Goal: Check status: Check status

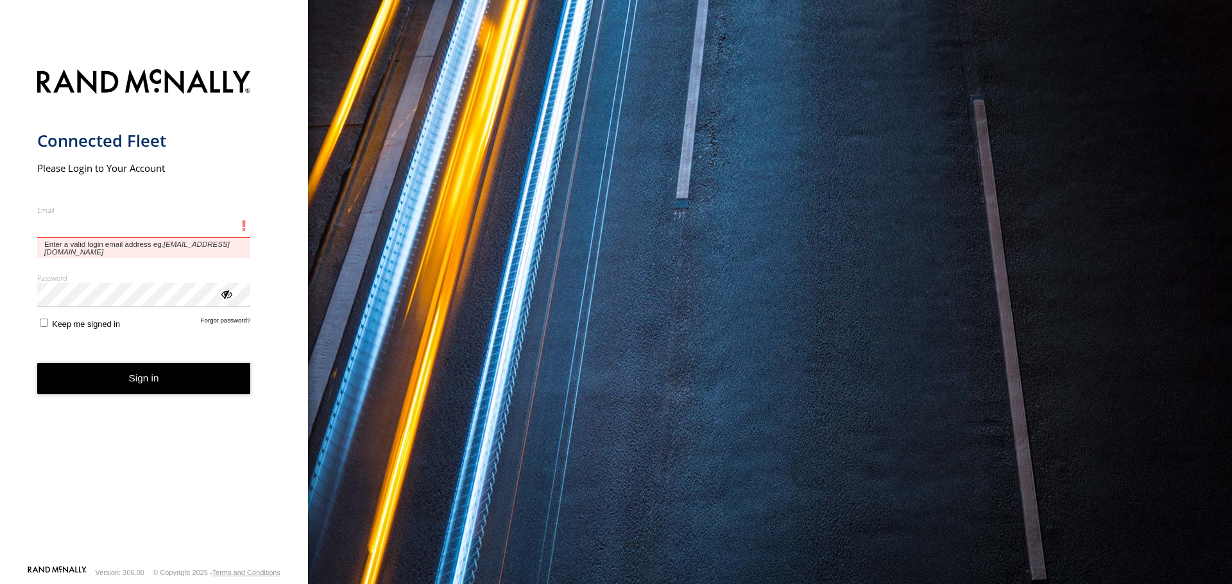
type input "**********"
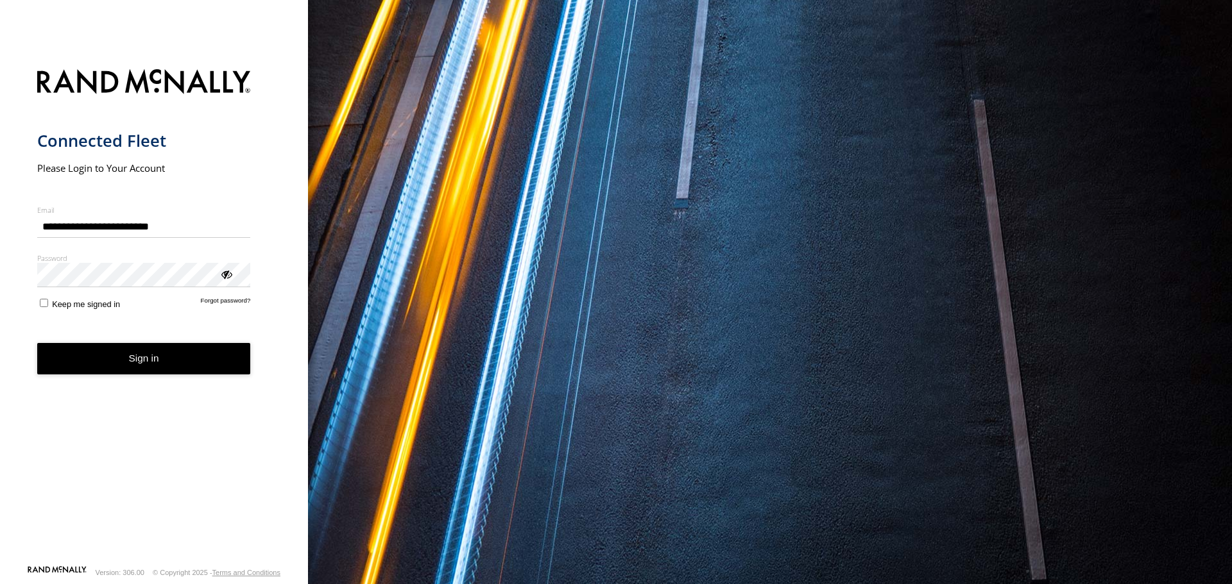
click at [142, 365] on button "Sign in" at bounding box center [144, 358] width 214 height 31
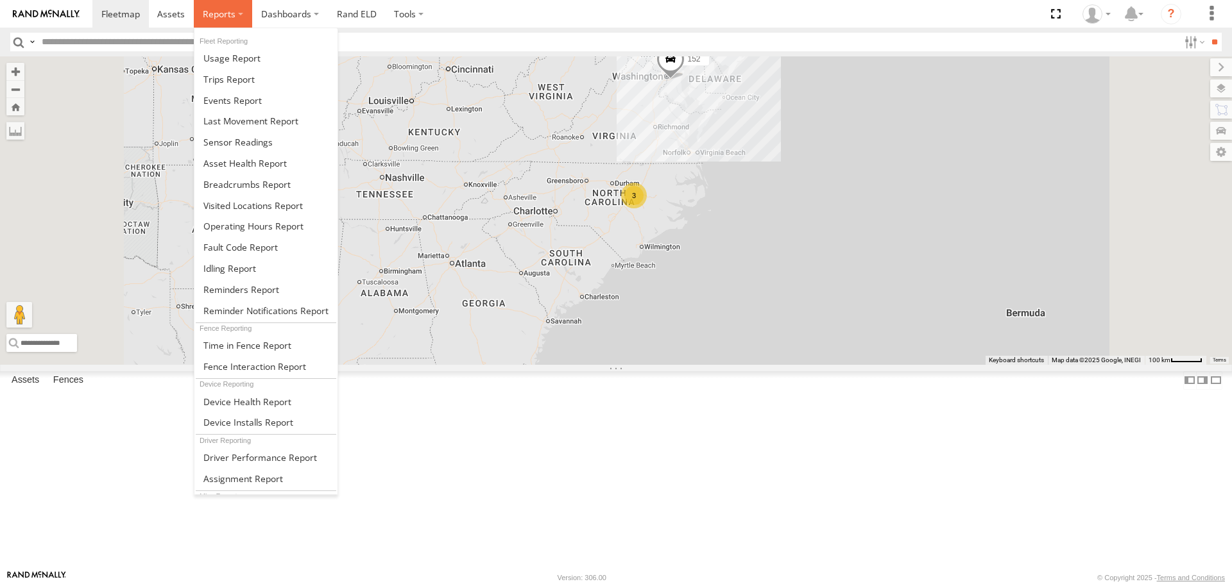
click at [226, 15] on span at bounding box center [219, 14] width 33 height 12
click at [263, 181] on span at bounding box center [246, 184] width 87 height 12
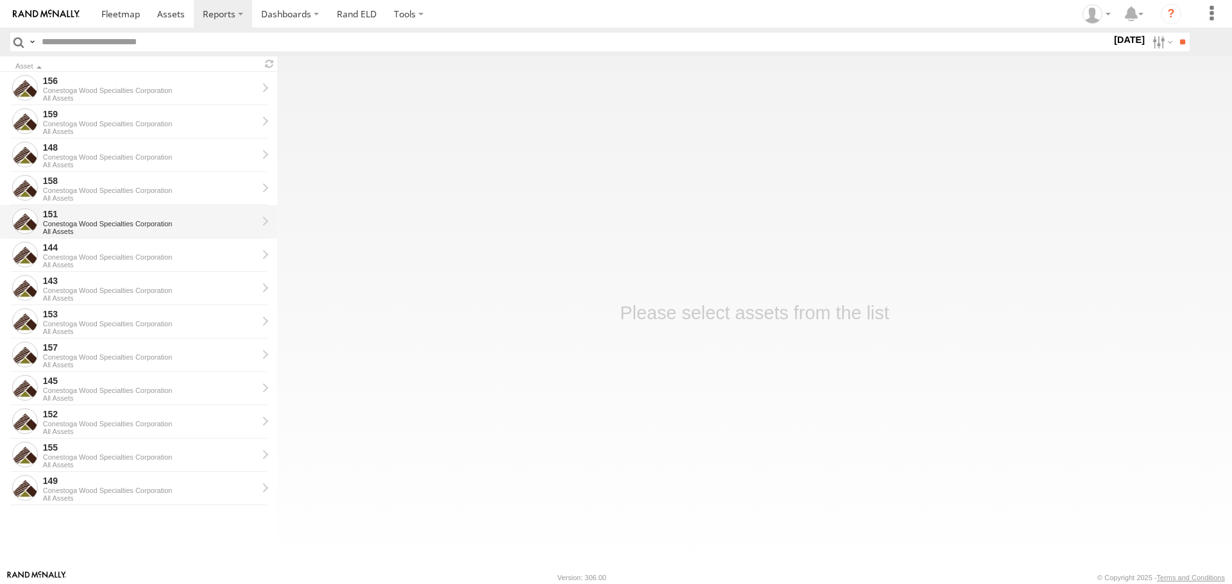
click at [92, 212] on div "151" at bounding box center [150, 214] width 214 height 12
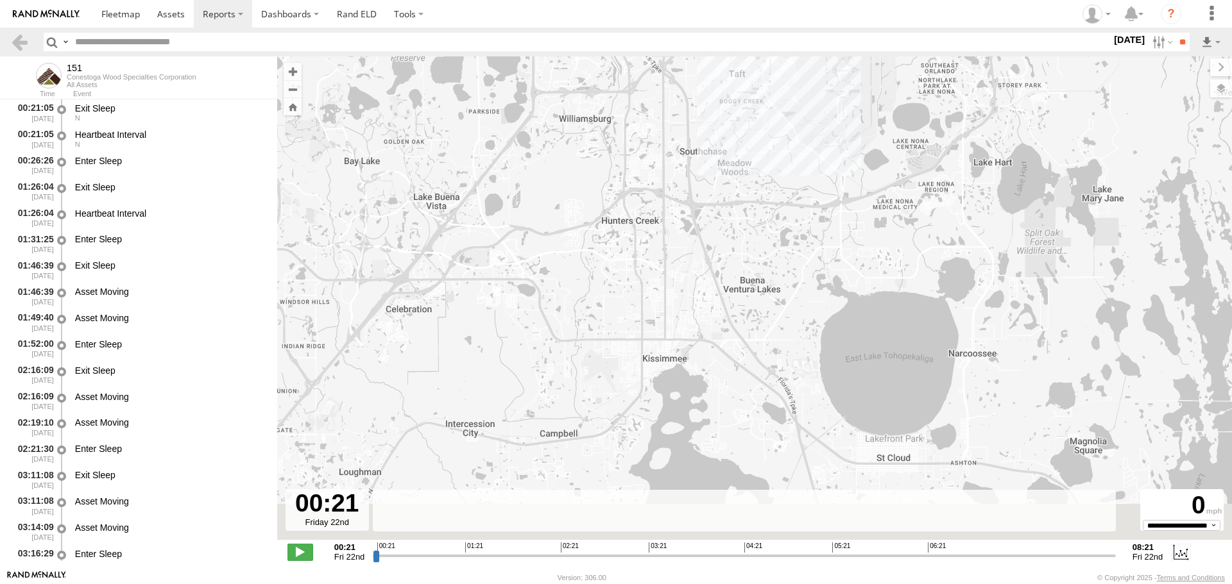
drag, startPoint x: 892, startPoint y: 402, endPoint x: 809, endPoint y: -44, distance: 453.5
click at [809, 0] on html at bounding box center [616, 292] width 1232 height 584
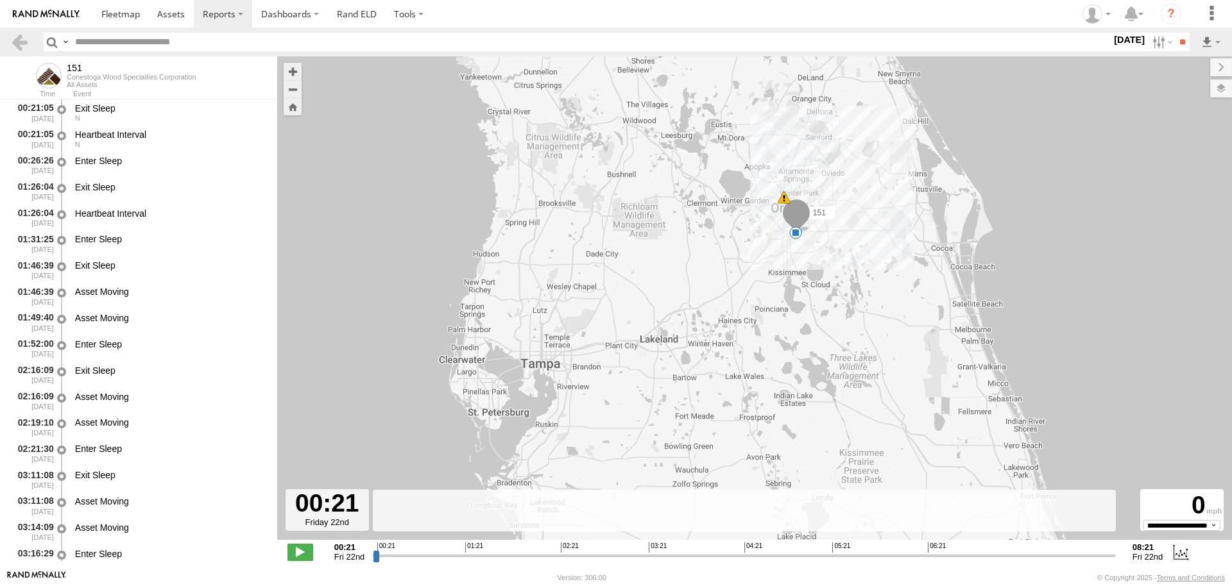
click at [1119, 37] on label "[DATE]" at bounding box center [1129, 40] width 36 height 14
click at [0, 0] on label at bounding box center [0, 0] width 0 height 0
click at [1177, 42] on input "**" at bounding box center [1182, 42] width 15 height 19
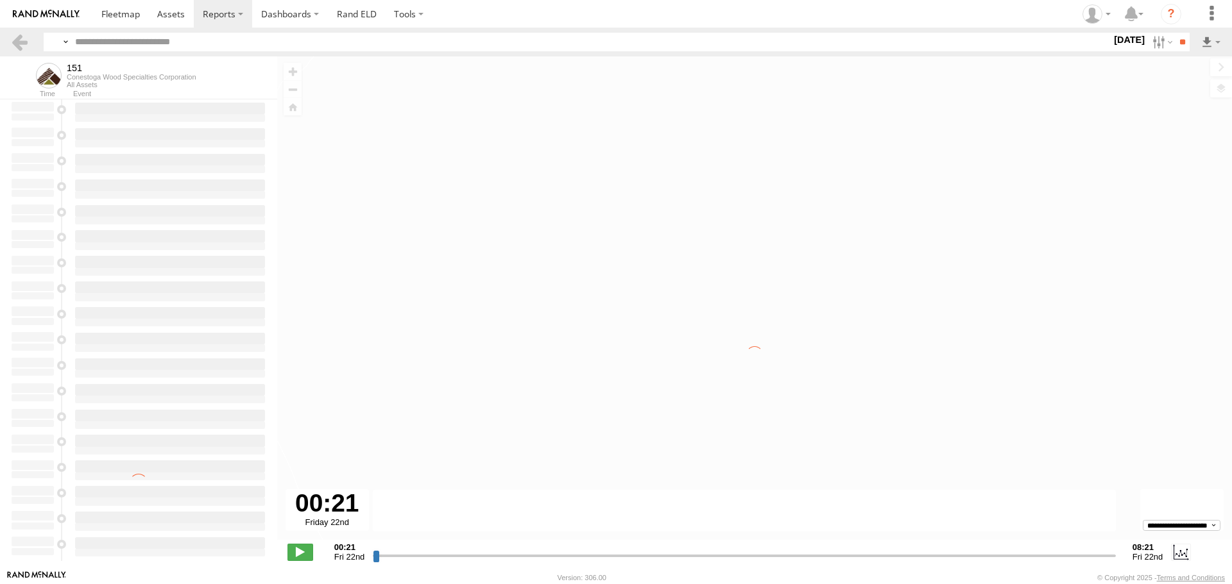
type input "**********"
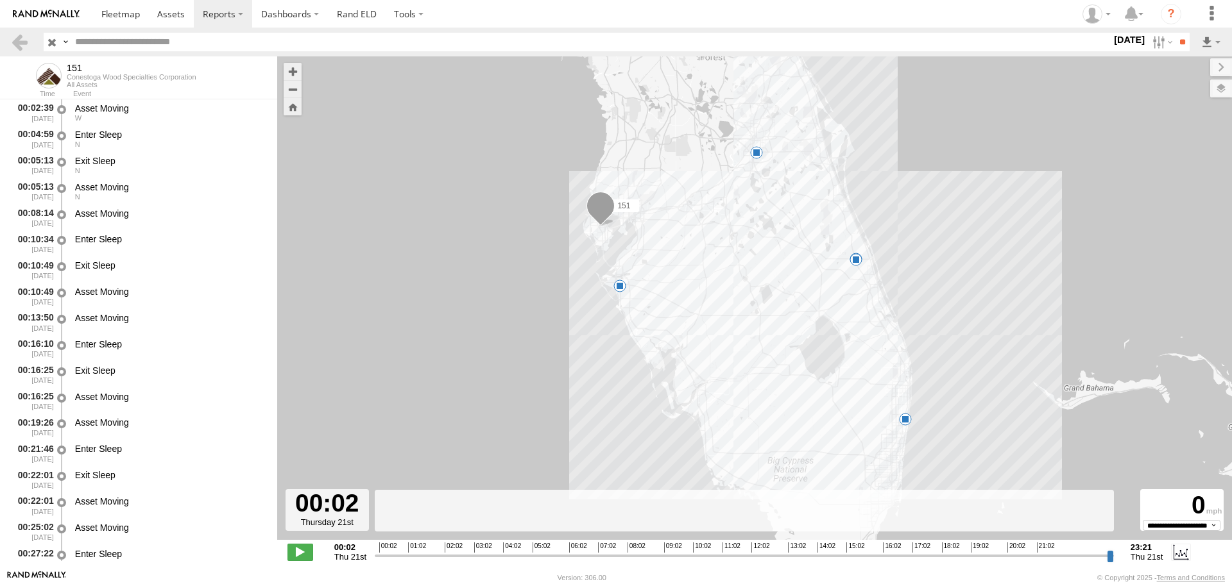
click at [856, 259] on span at bounding box center [855, 259] width 13 height 13
click at [856, 250] on div "16:07 Thu 21st Aug 17:44 Thu 21st Aug 1 37" at bounding box center [855, 216] width 141 height 67
click at [961, 271] on div "151 06:55 Thu 13:43 Thu 15:54 Thu 16:07 Thu 19:55 Thu 16:07 Thu 21st Aug 17:44 …" at bounding box center [754, 304] width 955 height 497
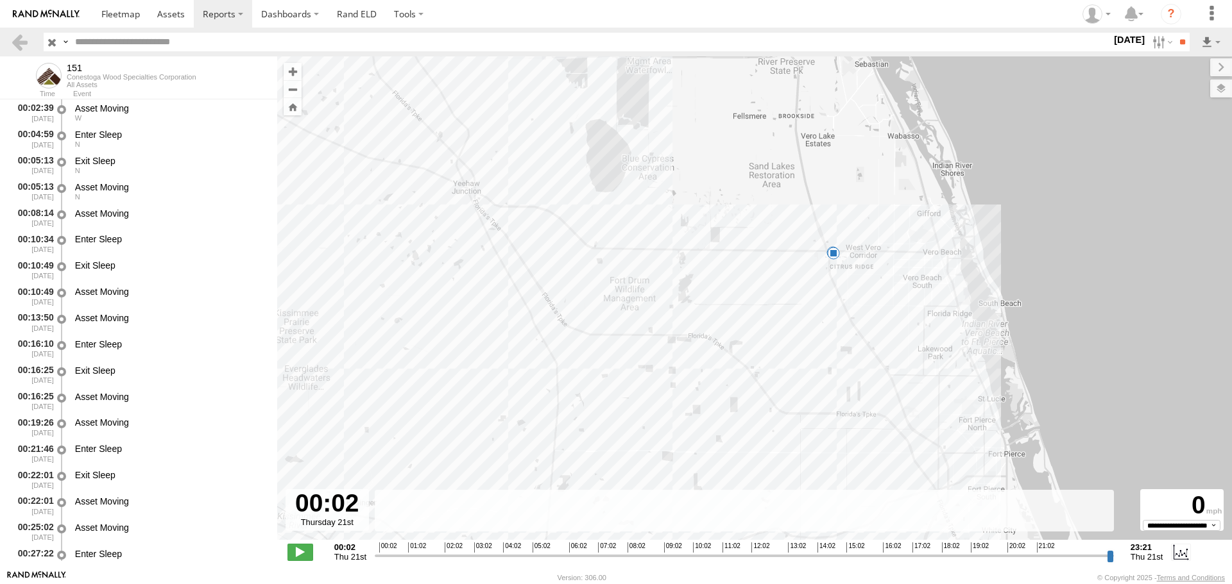
drag, startPoint x: 829, startPoint y: 174, endPoint x: 818, endPoint y: 276, distance: 102.6
click at [818, 276] on div "151 06:55 Thu 13:43 Thu 15:54 Thu 16:07 Thu 19:55 Thu" at bounding box center [754, 304] width 955 height 497
